Goal: Task Accomplishment & Management: Manage account settings

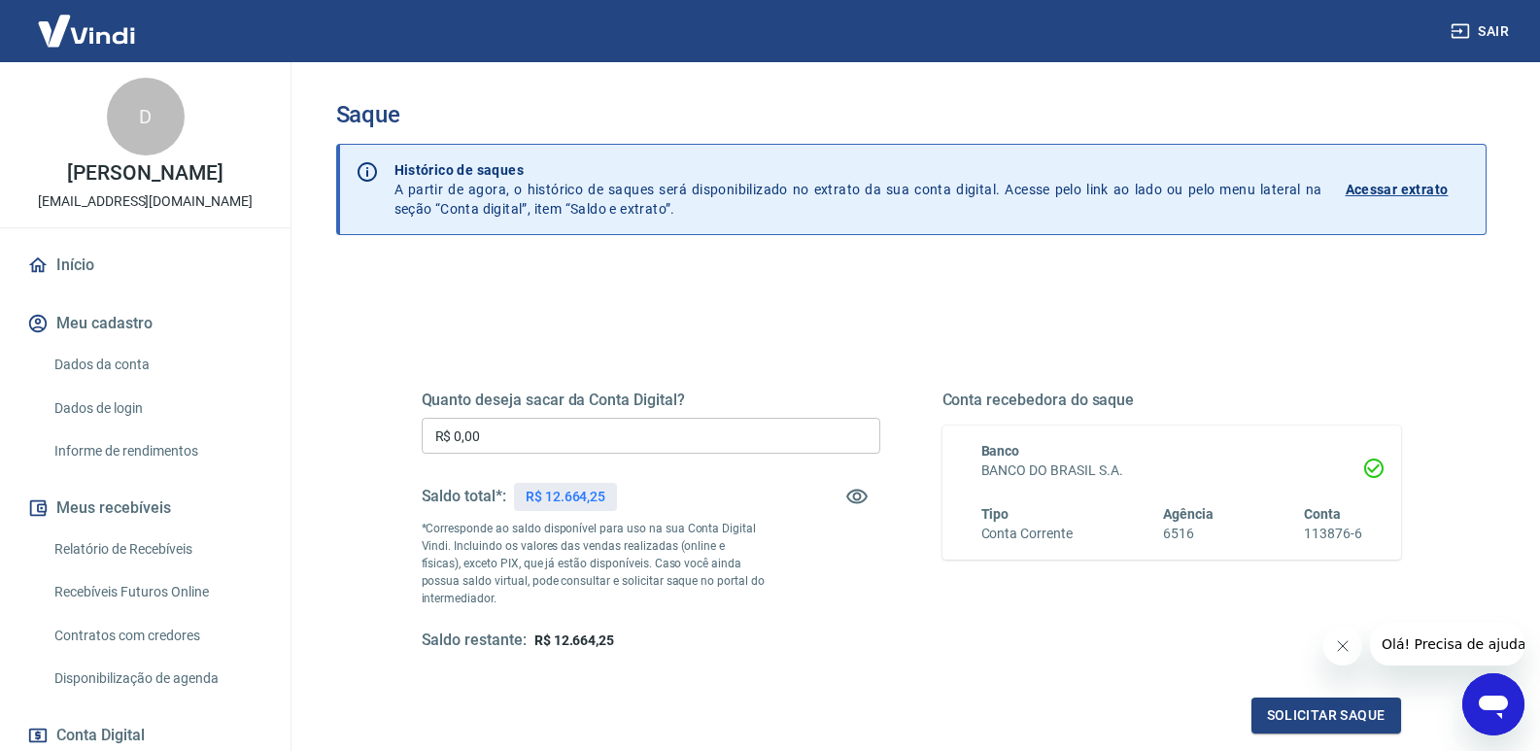
click at [494, 439] on input "R$ 0,00" at bounding box center [651, 436] width 459 height 36
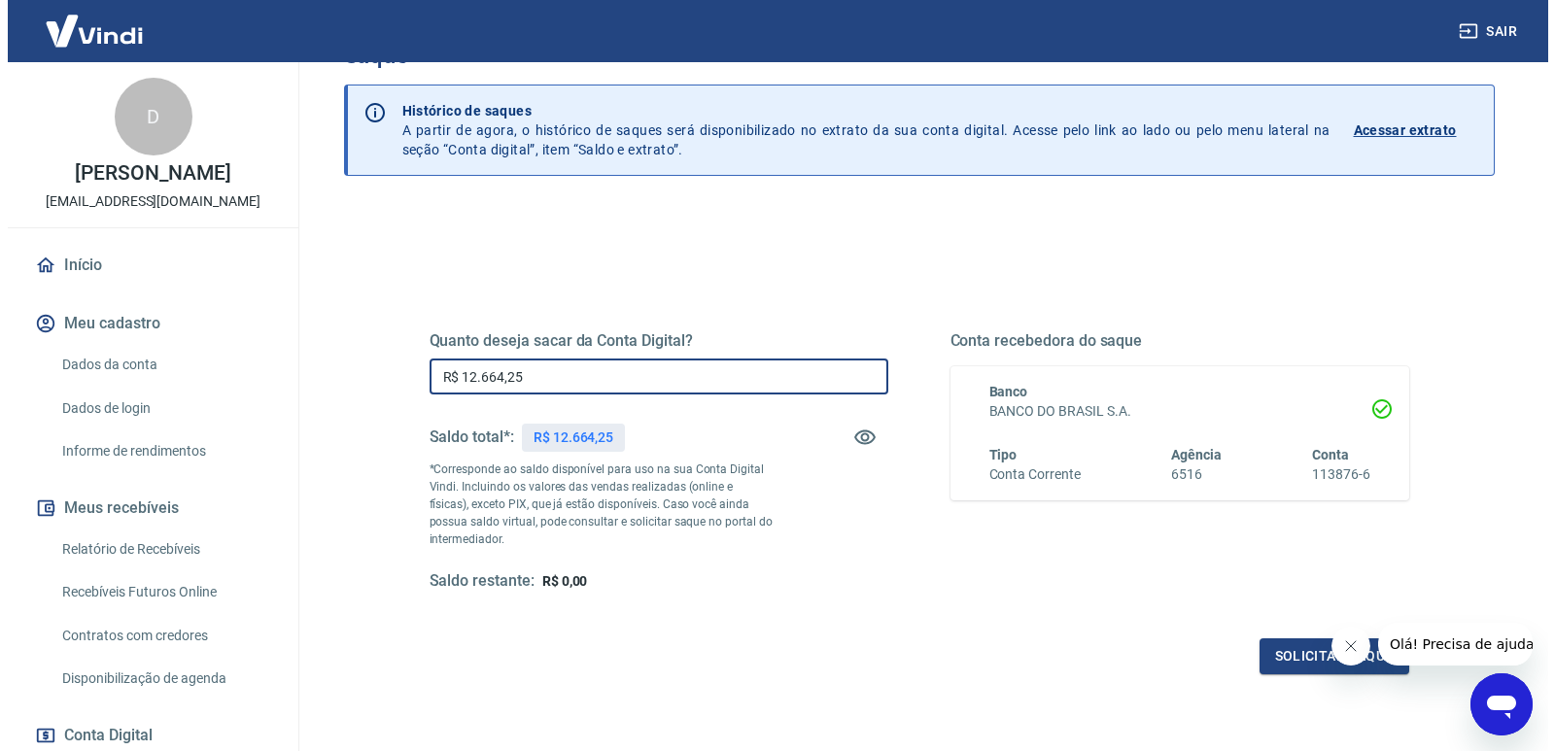
scroll to position [194, 0]
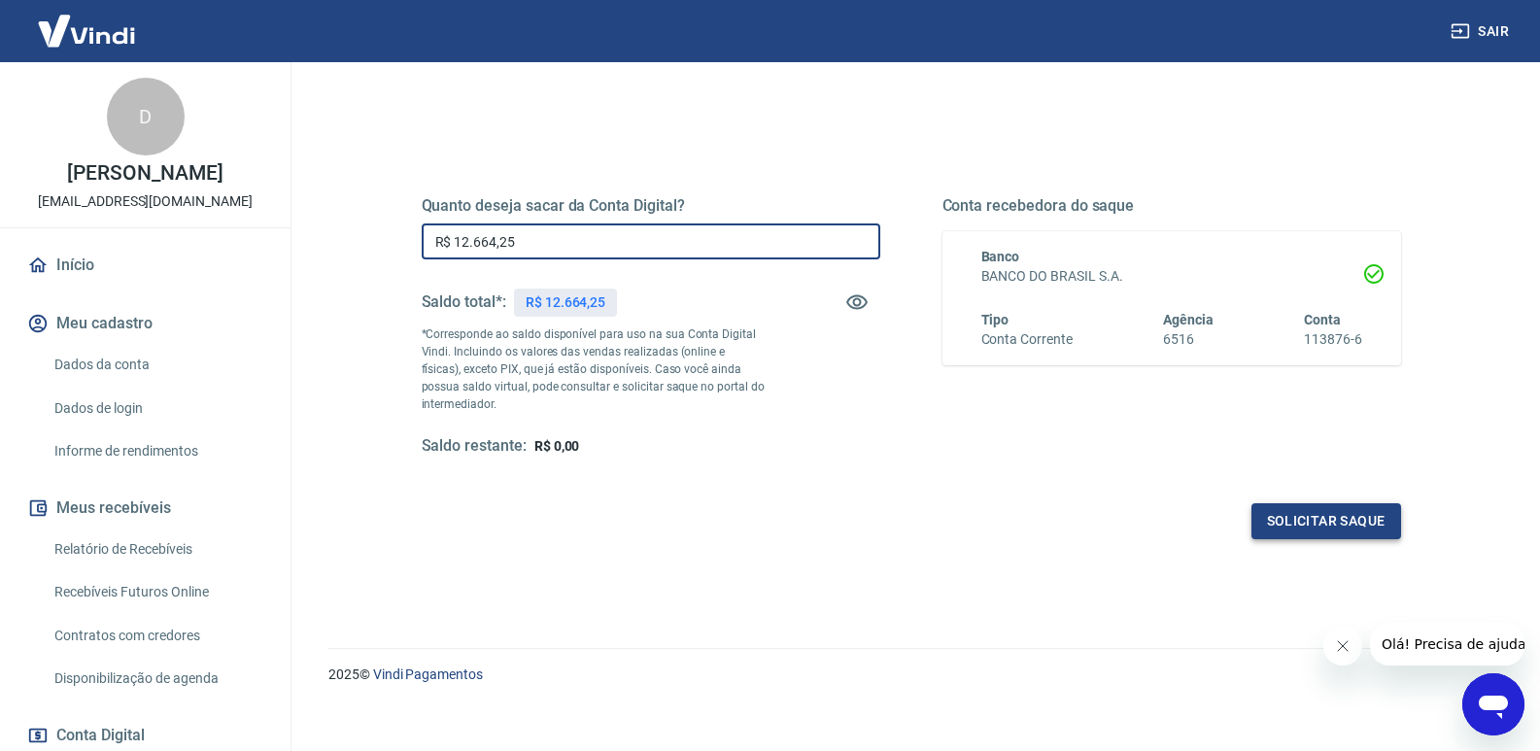
type input "R$ 12.664,25"
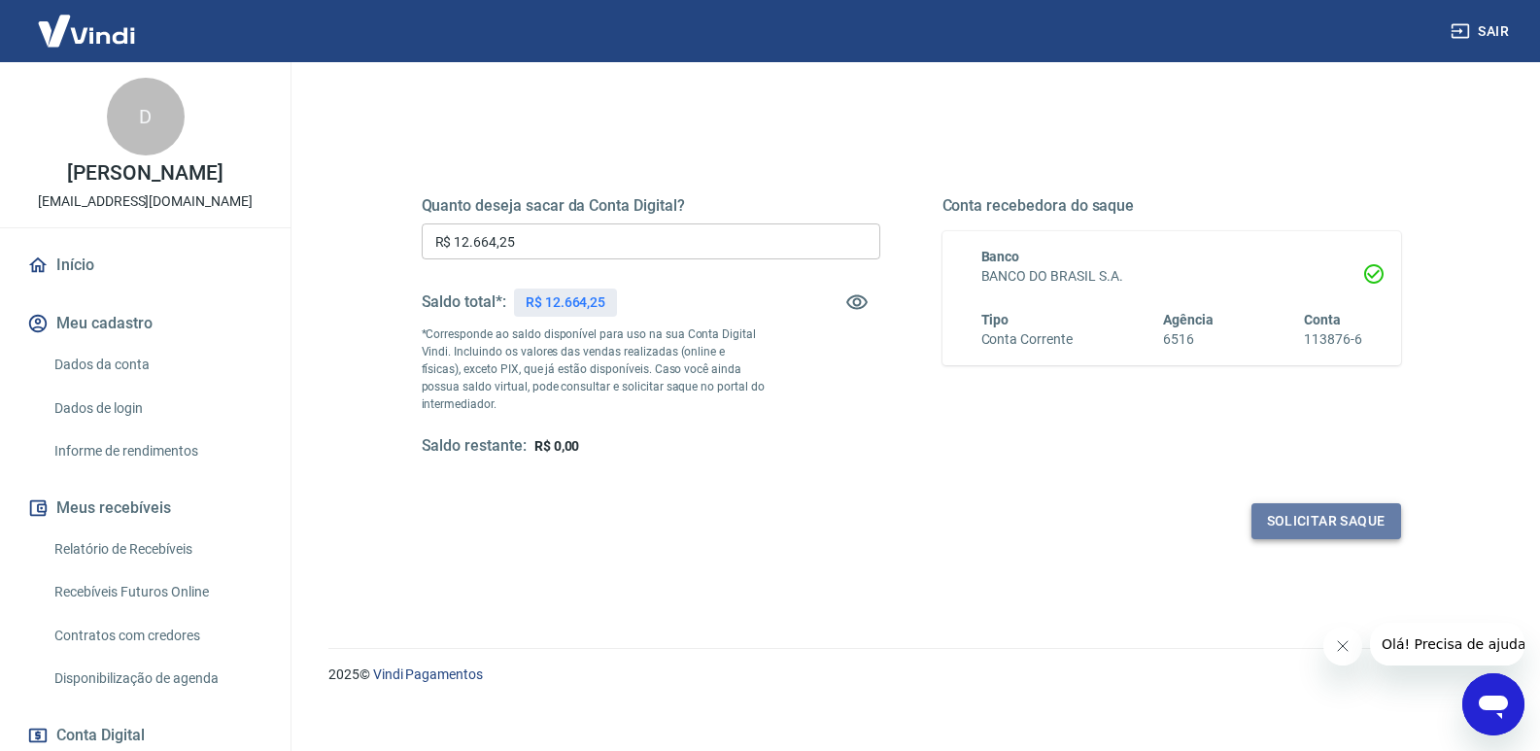
click at [1324, 522] on button "Solicitar saque" at bounding box center [1326, 521] width 150 height 36
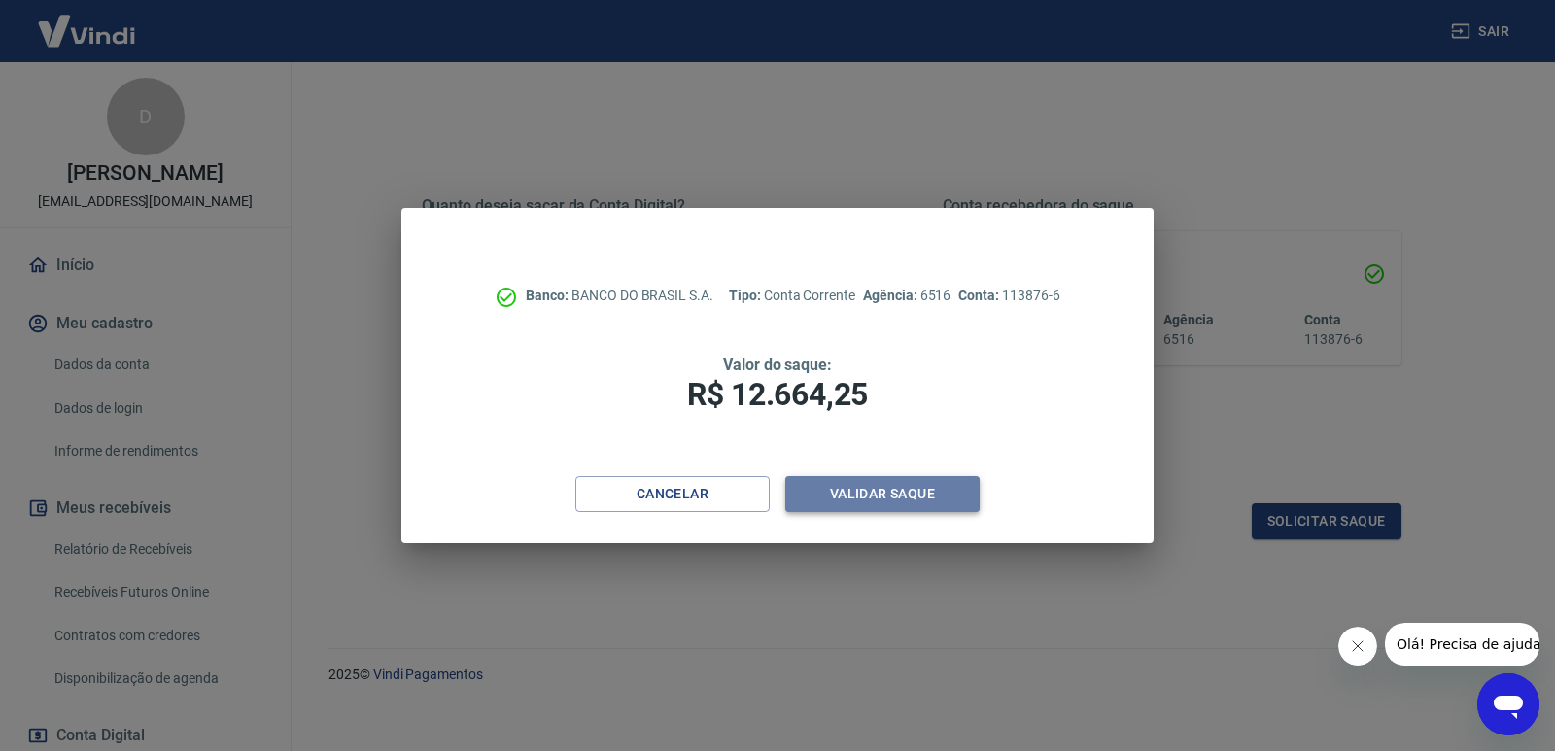
click at [911, 496] on button "Validar saque" at bounding box center [882, 494] width 194 height 36
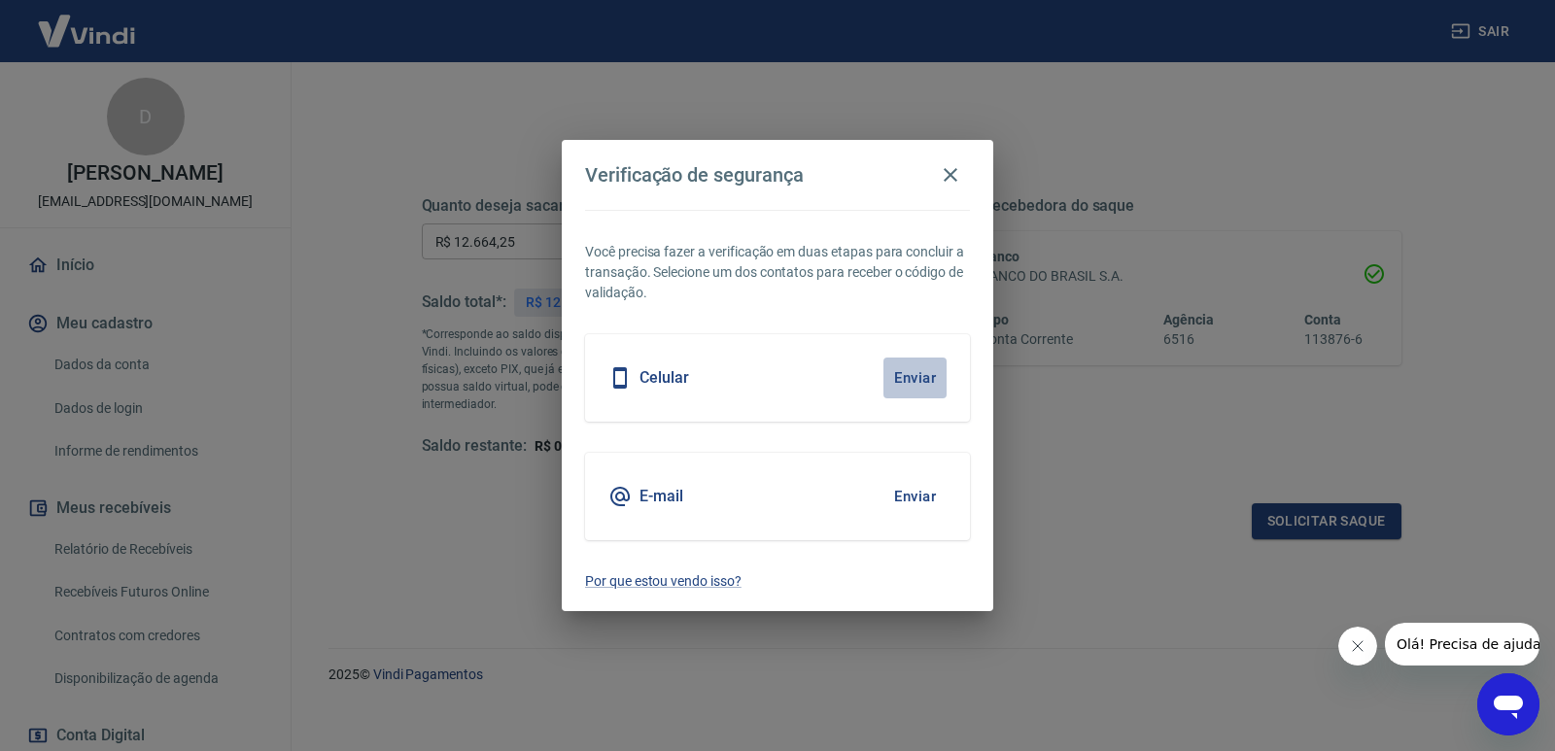
click at [913, 378] on button "Enviar" at bounding box center [914, 378] width 63 height 41
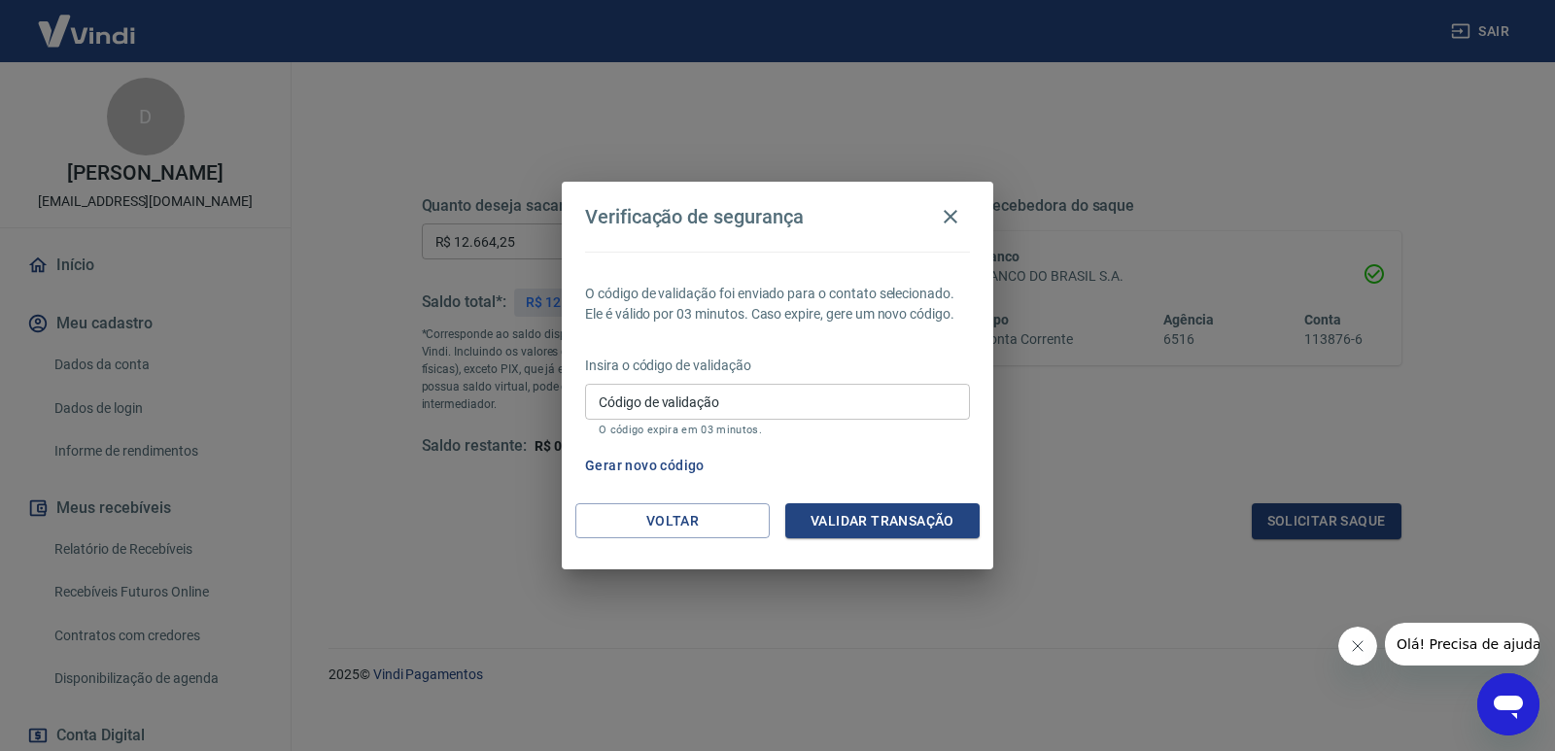
click at [661, 410] on input "Código de validação" at bounding box center [777, 402] width 385 height 36
type input "511758"
click at [833, 510] on button "Validar transação" at bounding box center [882, 521] width 194 height 36
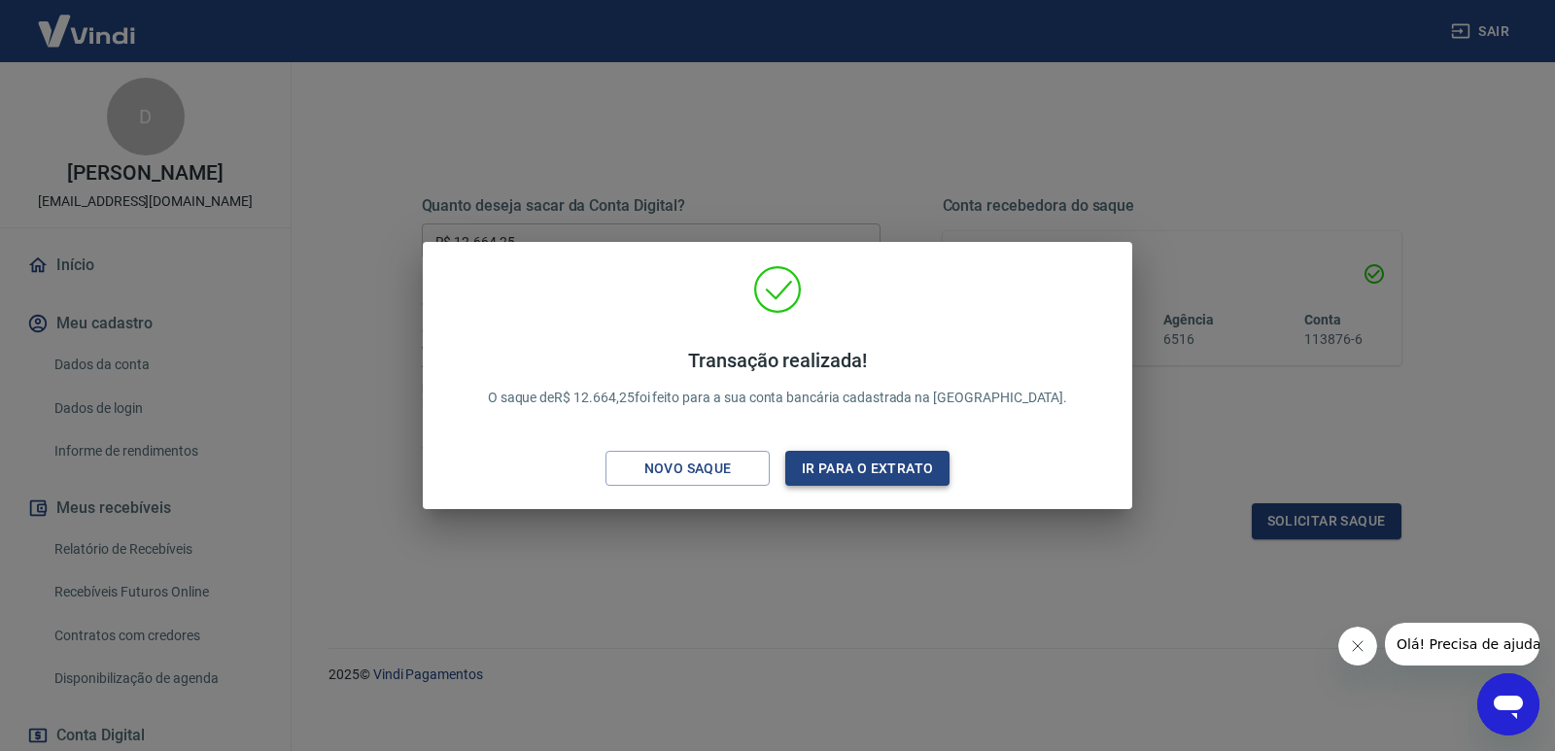
click at [842, 462] on button "Ir para o extrato" at bounding box center [867, 469] width 164 height 36
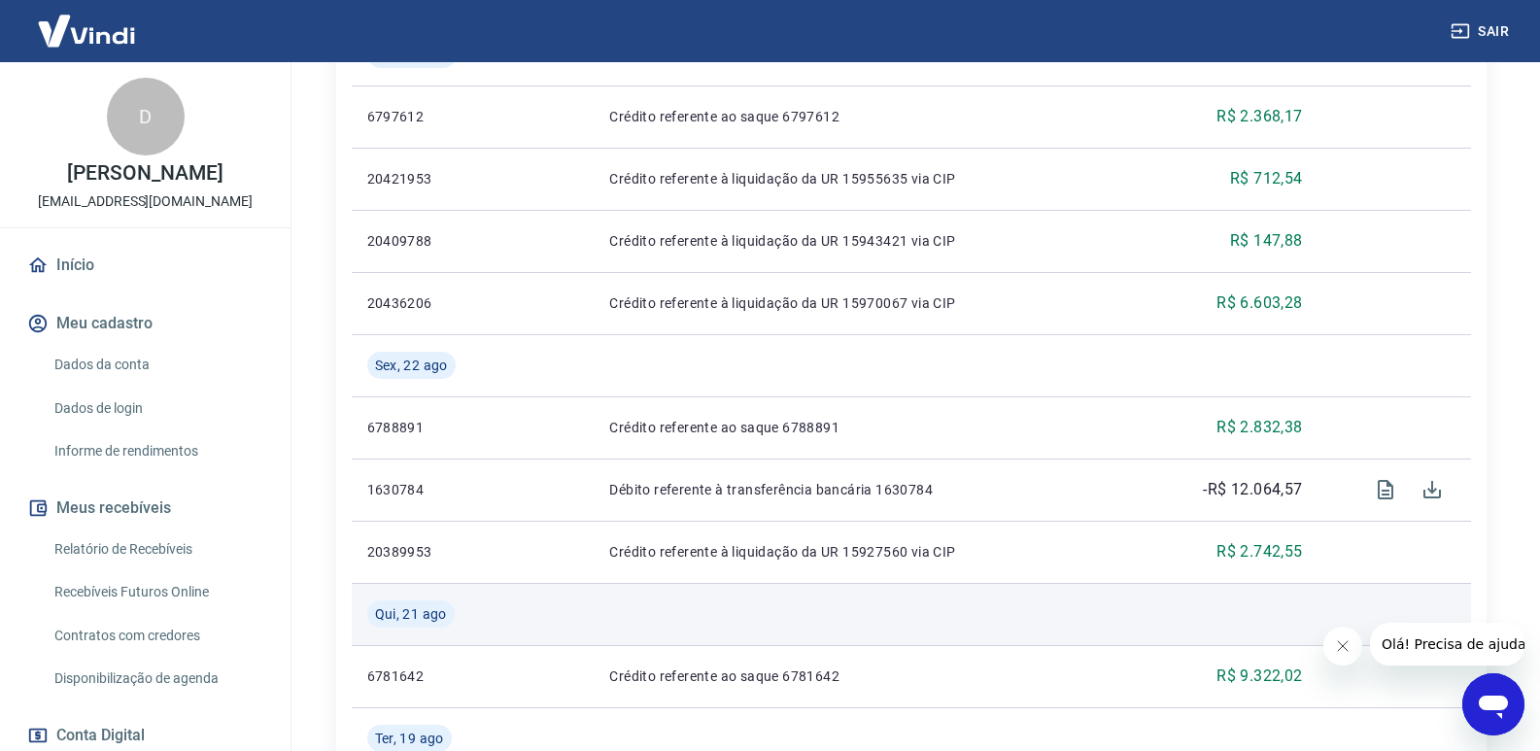
scroll to position [583, 0]
